Goal: Task Accomplishment & Management: Manage account settings

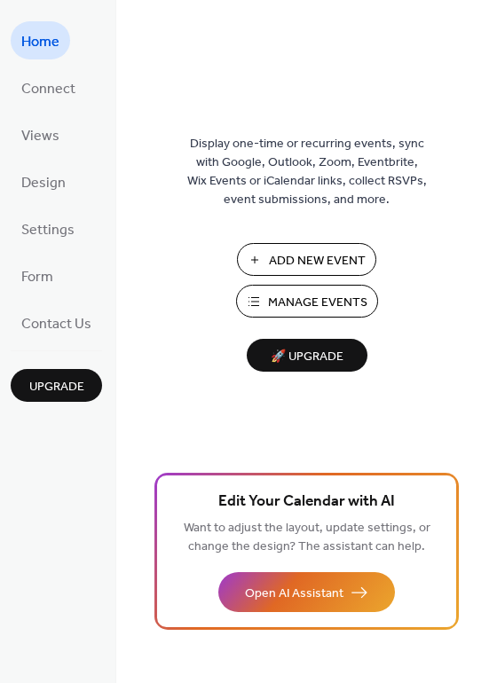
click at [61, 89] on span "Connect" at bounding box center [48, 89] width 54 height 28
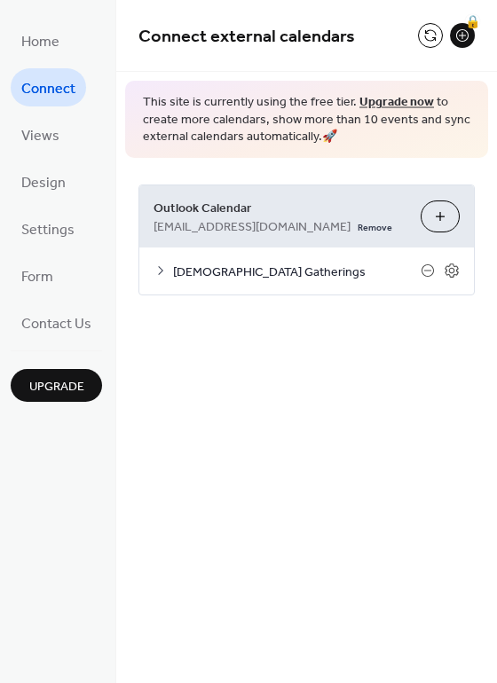
click at [347, 271] on span "Church Gatherings" at bounding box center [297, 272] width 248 height 19
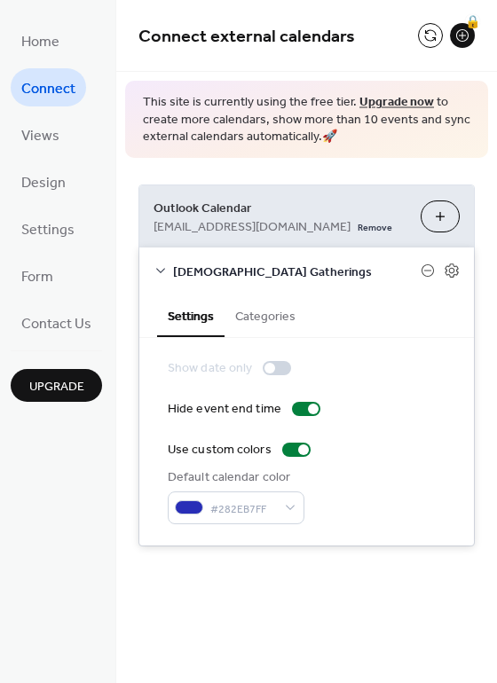
click at [248, 325] on button "Categories" at bounding box center [266, 315] width 82 height 41
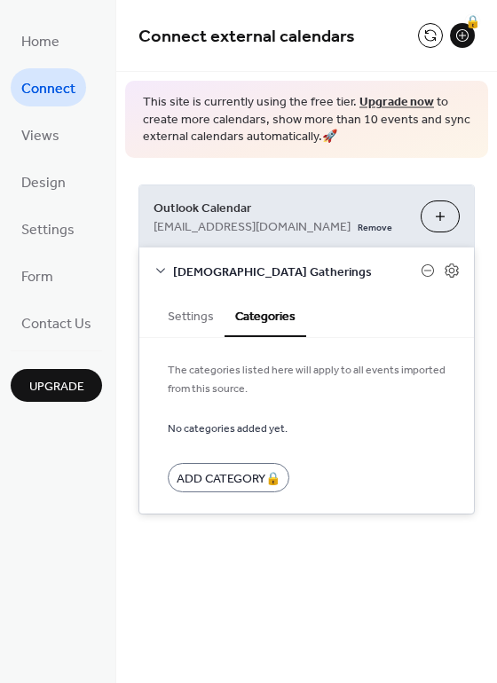
click at [205, 320] on button "Settings" at bounding box center [190, 315] width 67 height 41
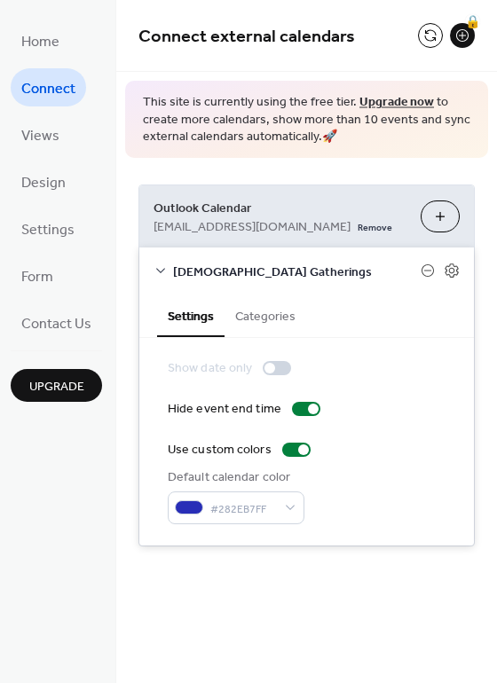
click at [447, 272] on icon at bounding box center [451, 271] width 13 height 14
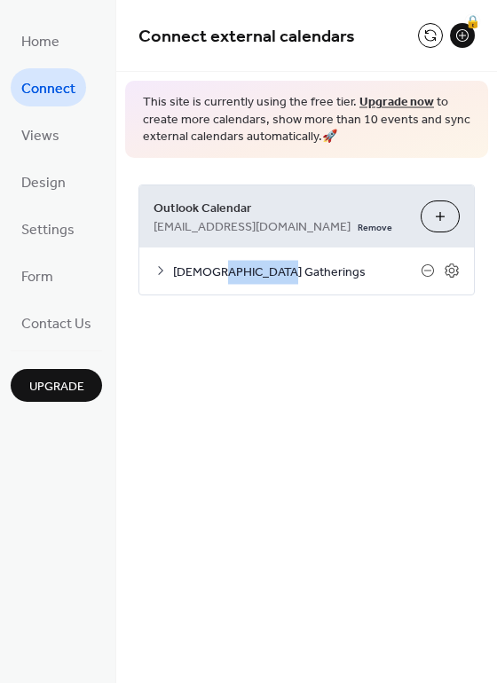
click at [447, 272] on icon at bounding box center [451, 271] width 13 height 14
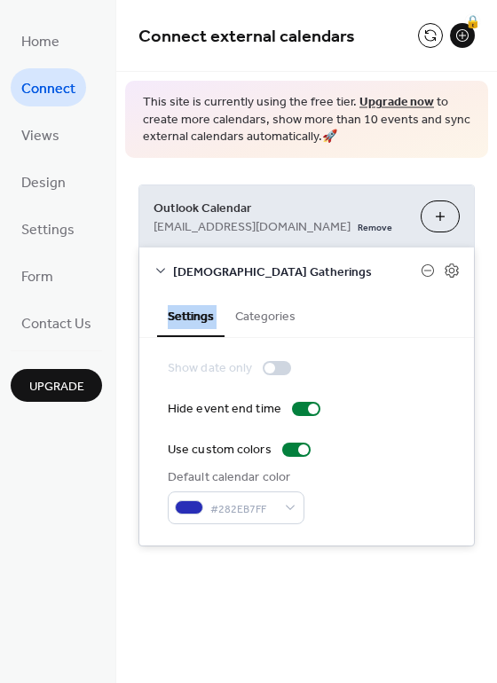
click at [447, 272] on icon at bounding box center [451, 271] width 13 height 14
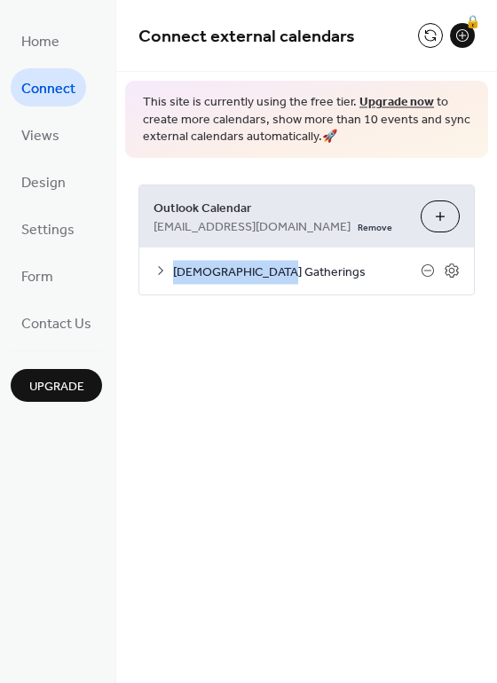
click at [447, 272] on icon at bounding box center [451, 271] width 13 height 14
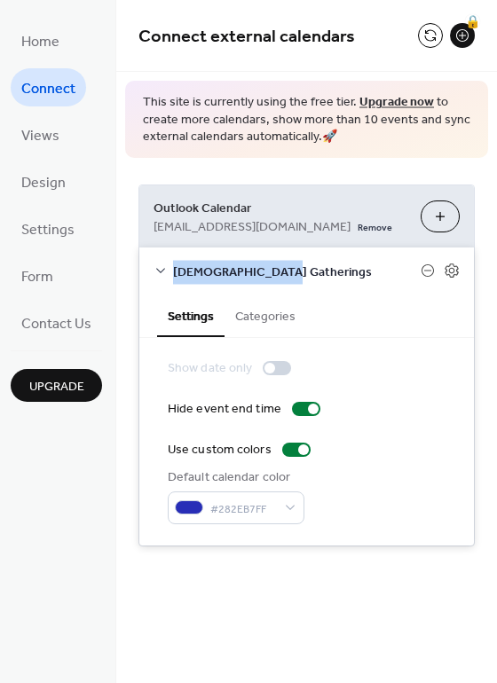
click at [353, 270] on span "Church Gatherings" at bounding box center [297, 272] width 248 height 19
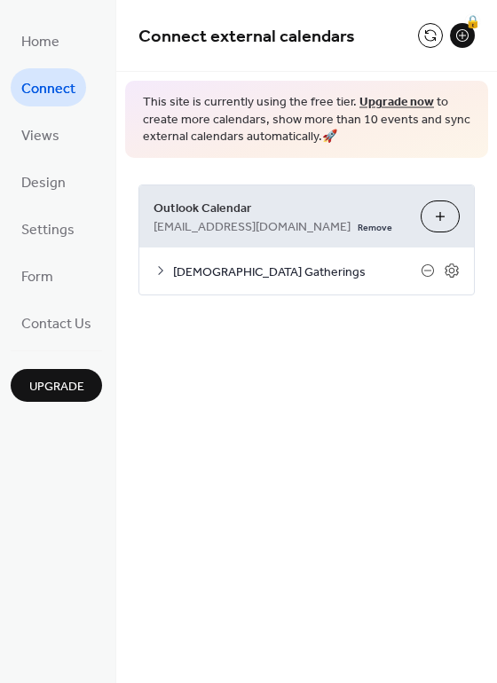
click at [50, 231] on span "Settings" at bounding box center [47, 231] width 53 height 28
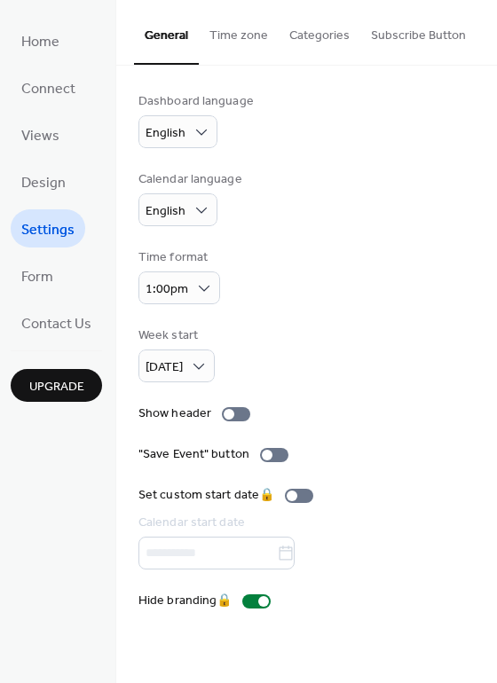
click at [46, 160] on ul "Home Connect Views Design Settings Form Contact Us" at bounding box center [56, 181] width 91 height 320
click at [46, 125] on span "Views" at bounding box center [40, 136] width 38 height 28
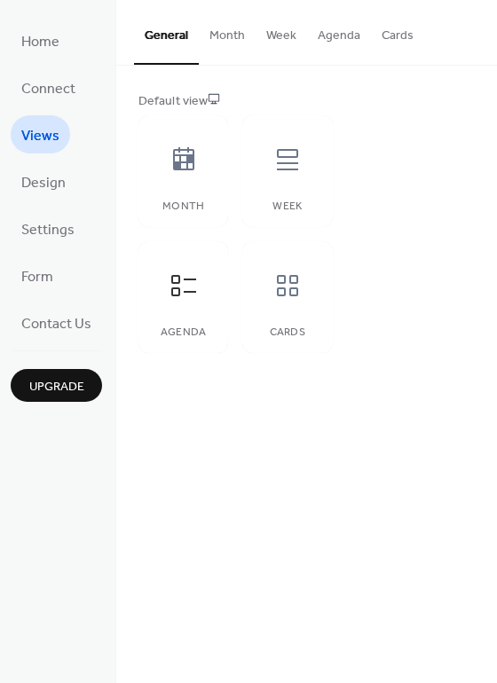
click at [51, 93] on span "Connect" at bounding box center [48, 89] width 54 height 28
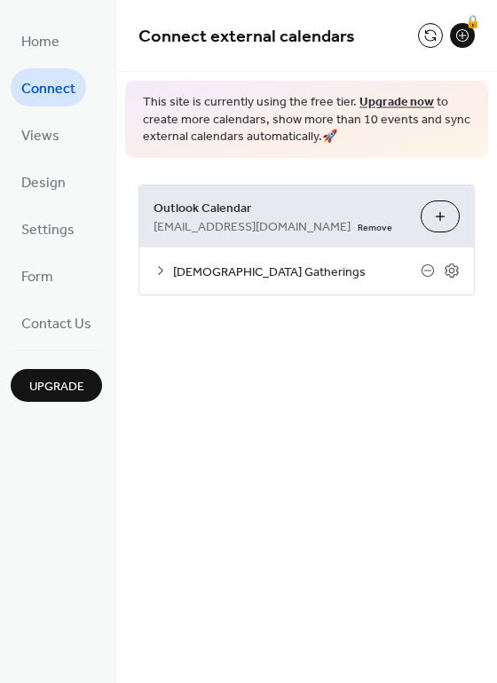
click at [49, 50] on span "Home" at bounding box center [40, 42] width 38 height 28
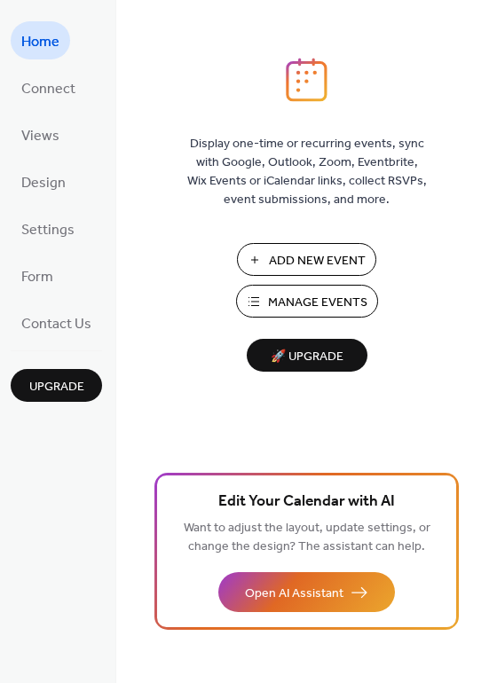
click at [323, 302] on span "Manage Events" at bounding box center [317, 303] width 99 height 19
click at [55, 92] on span "Connect" at bounding box center [48, 89] width 54 height 28
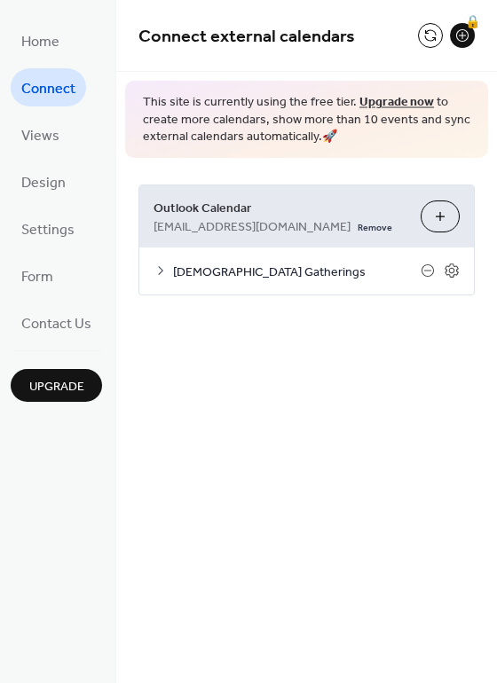
click at [289, 269] on span "Church Gatherings" at bounding box center [297, 272] width 248 height 19
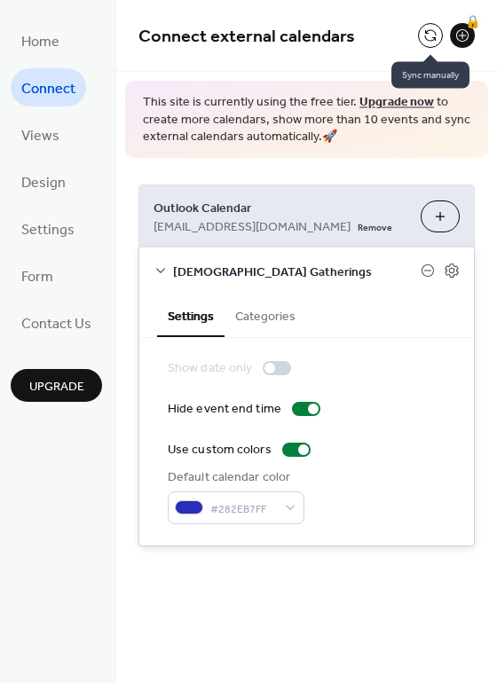
click at [437, 31] on button at bounding box center [430, 35] width 25 height 25
